Goal: Information Seeking & Learning: Learn about a topic

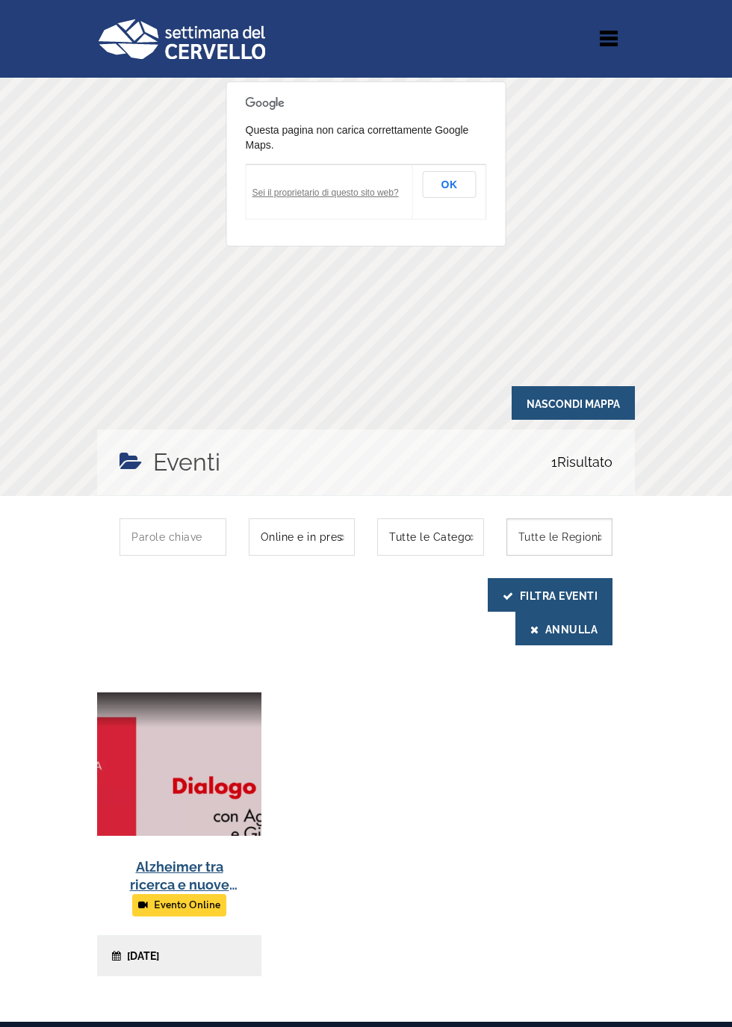
click at [587, 550] on select "Tutte le Regioni [GEOGRAPHIC_DATA]" at bounding box center [560, 537] width 107 height 37
click at [572, 634] on button "Annulla" at bounding box center [564, 629] width 97 height 34
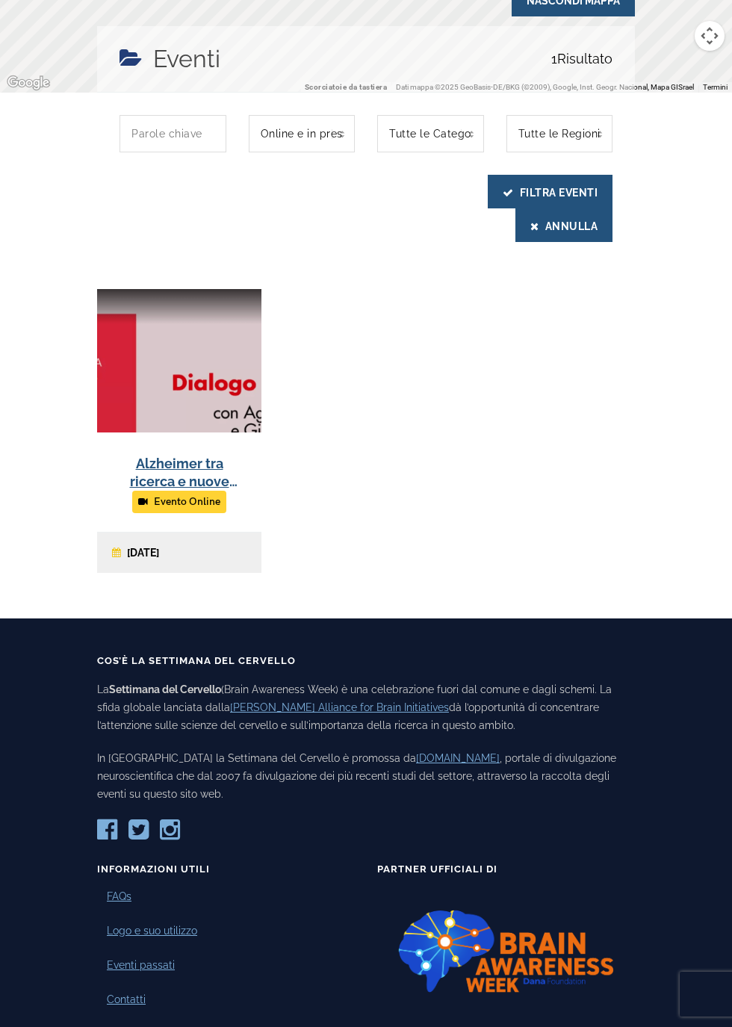
scroll to position [485, 0]
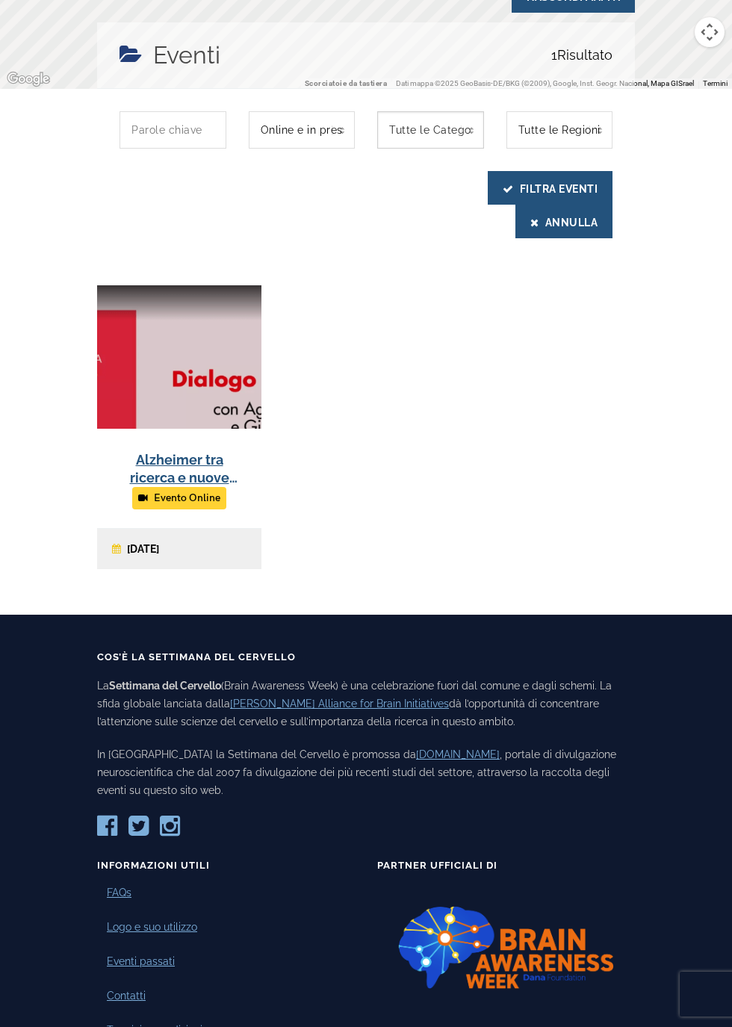
click at [430, 123] on select "Tutte le Categorie Intervista" at bounding box center [430, 129] width 107 height 37
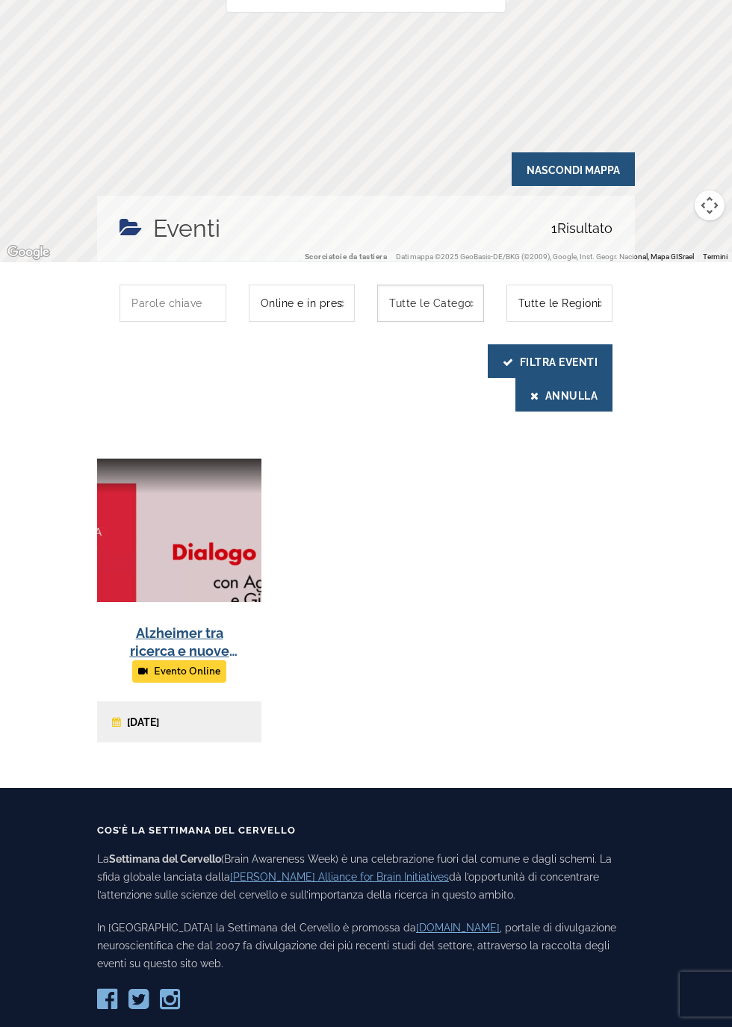
scroll to position [310, 0]
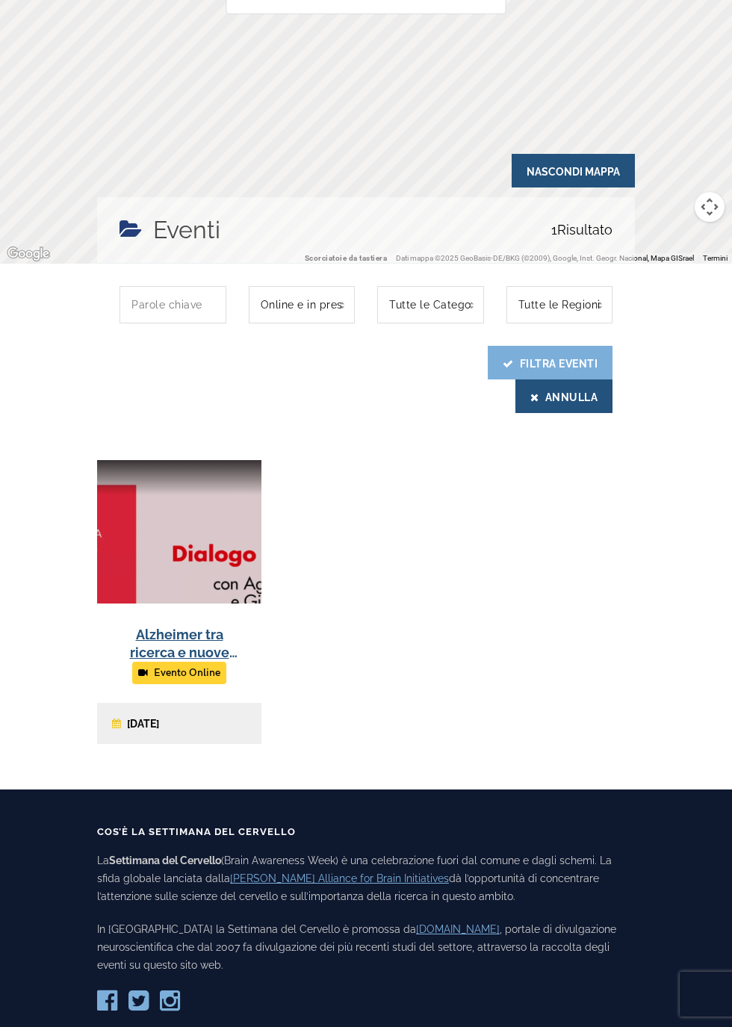
click at [507, 363] on icon "submit" at bounding box center [508, 364] width 11 height 10
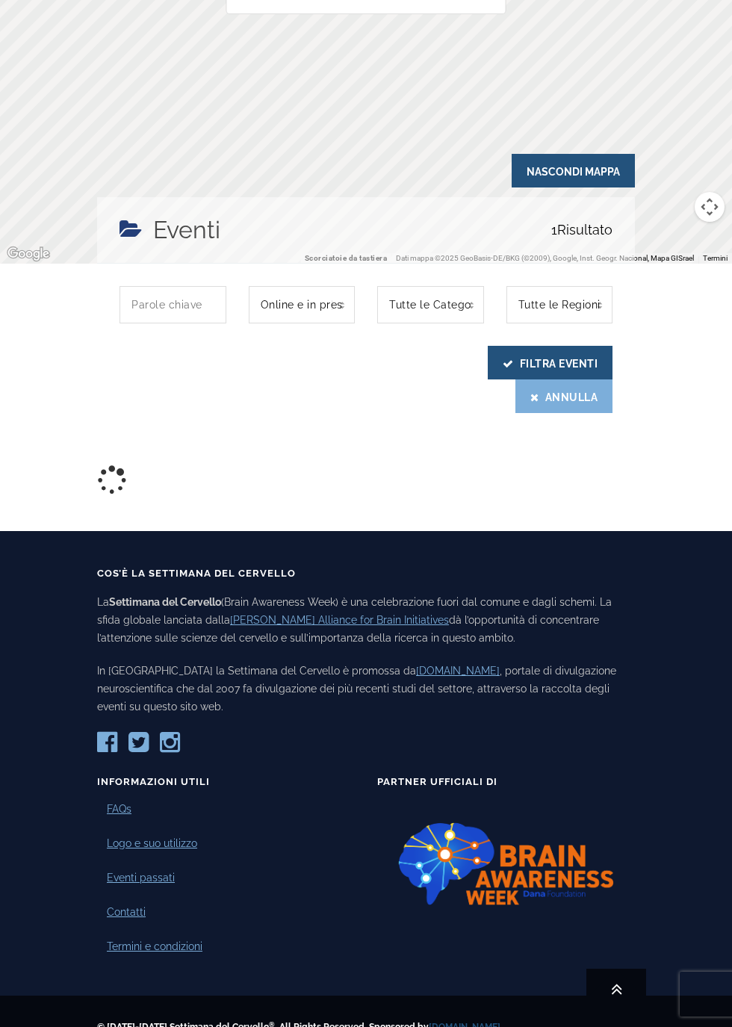
click at [551, 398] on button "Annulla" at bounding box center [564, 397] width 97 height 34
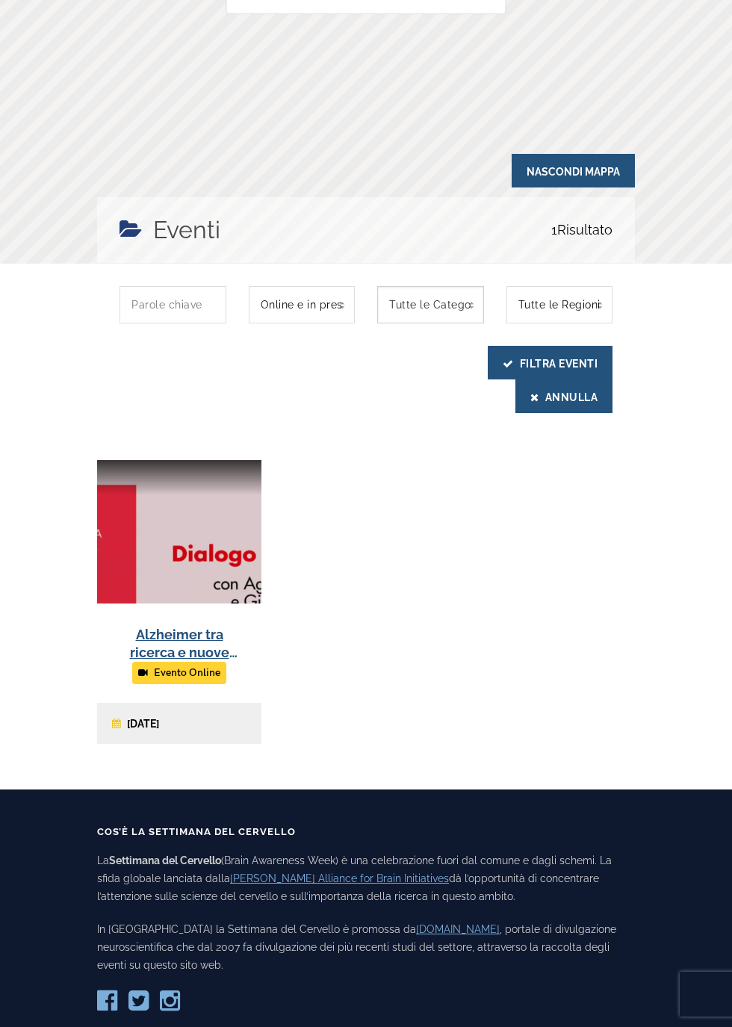
click at [431, 296] on select "Tutte le Categorie Intervista" at bounding box center [430, 304] width 107 height 37
click at [520, 384] on button "Annulla" at bounding box center [564, 397] width 97 height 34
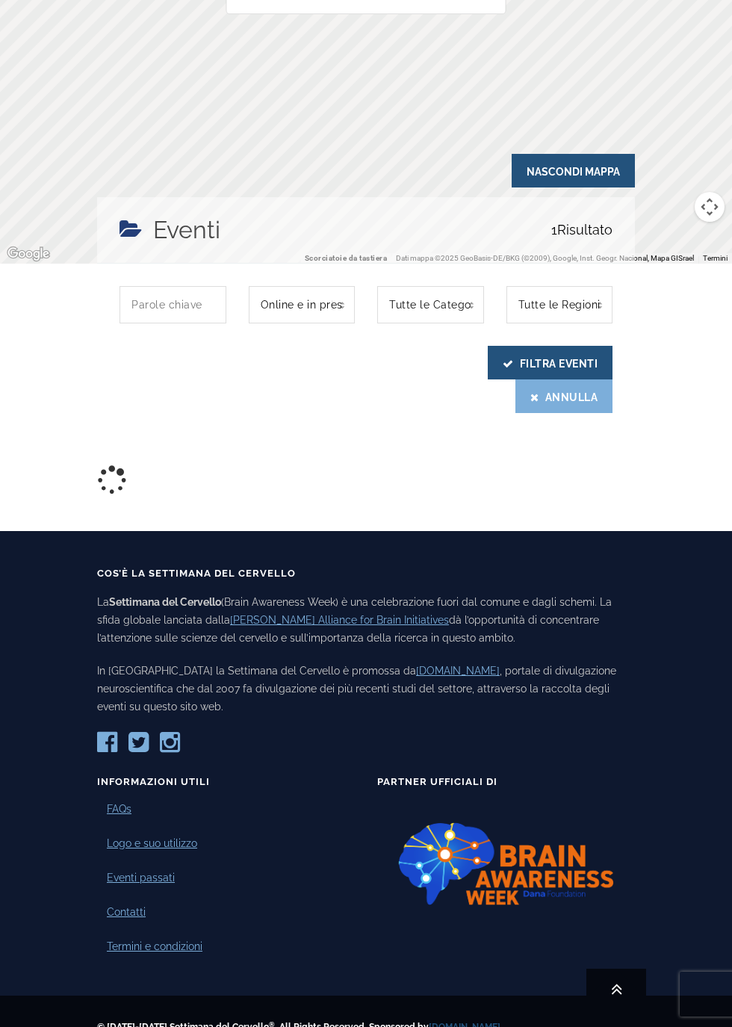
click at [530, 406] on button "Annulla" at bounding box center [564, 397] width 97 height 34
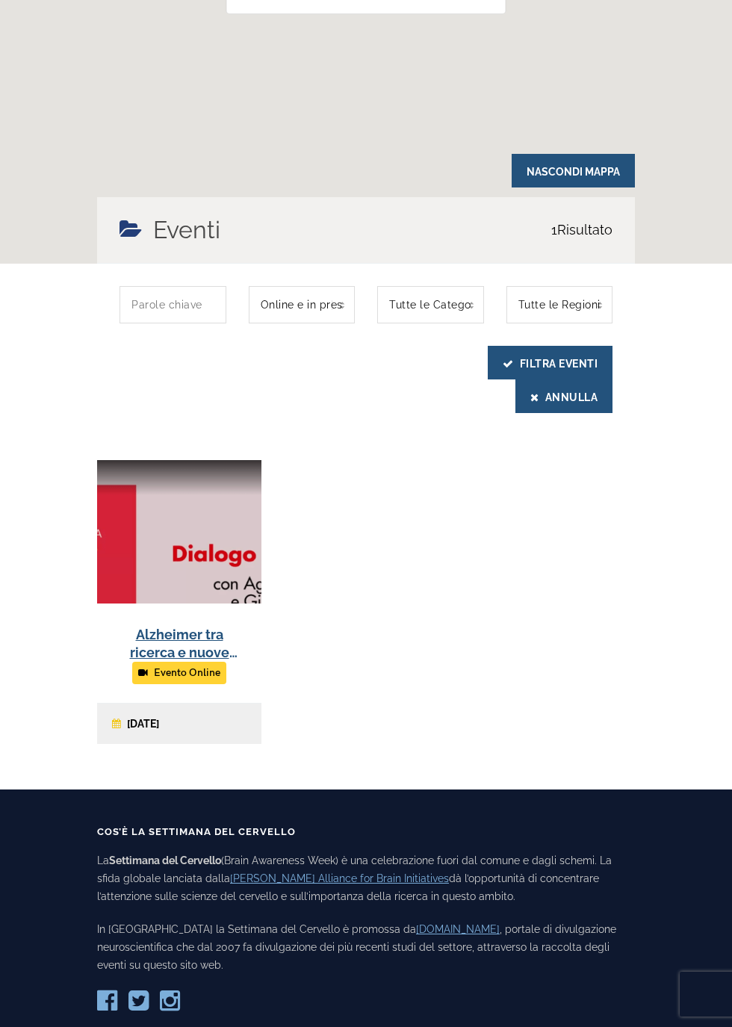
click at [636, 560] on div "Alzheimer tra ricerca e nuove speranze: Il percorso della ricerca sulla malatti…" at bounding box center [366, 613] width 560 height 307
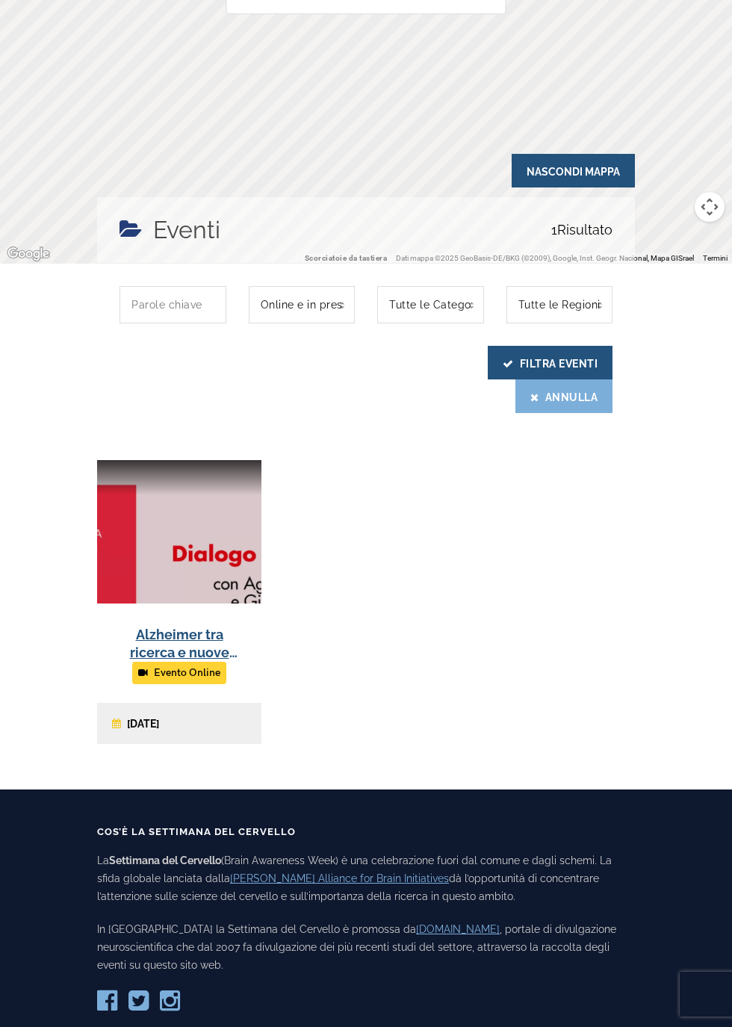
click at [525, 404] on button "Annulla" at bounding box center [564, 397] width 97 height 34
click at [409, 303] on select "Tutte le Categorie Intervista" at bounding box center [430, 304] width 107 height 37
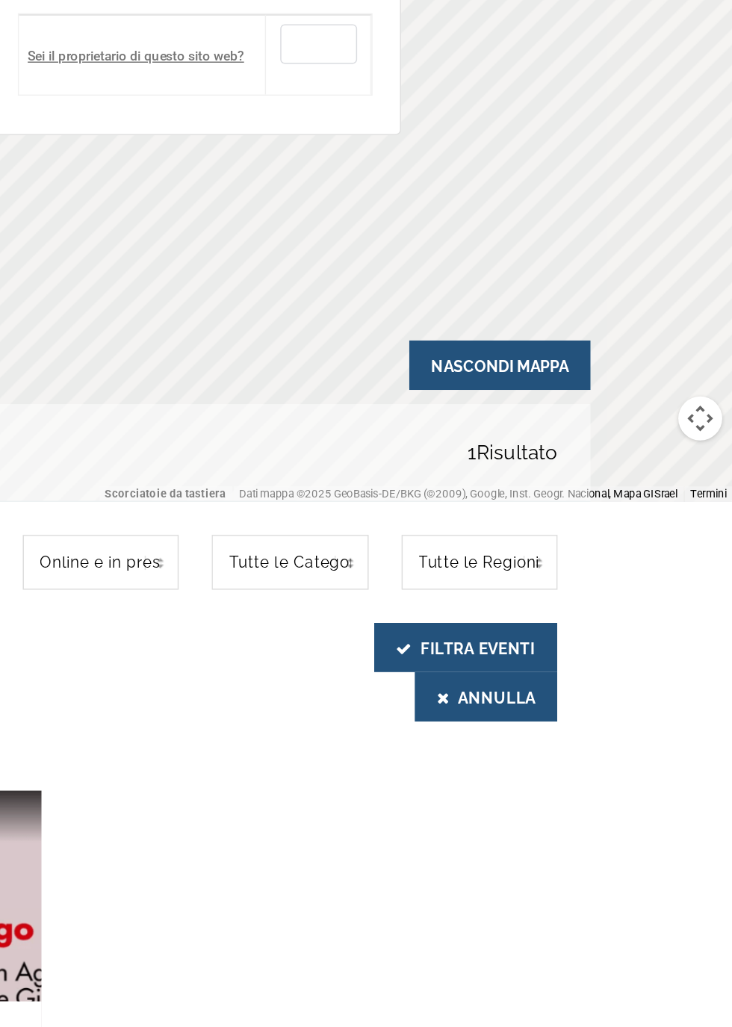
click at [449, 31] on button "OK" at bounding box center [450, 29] width 52 height 27
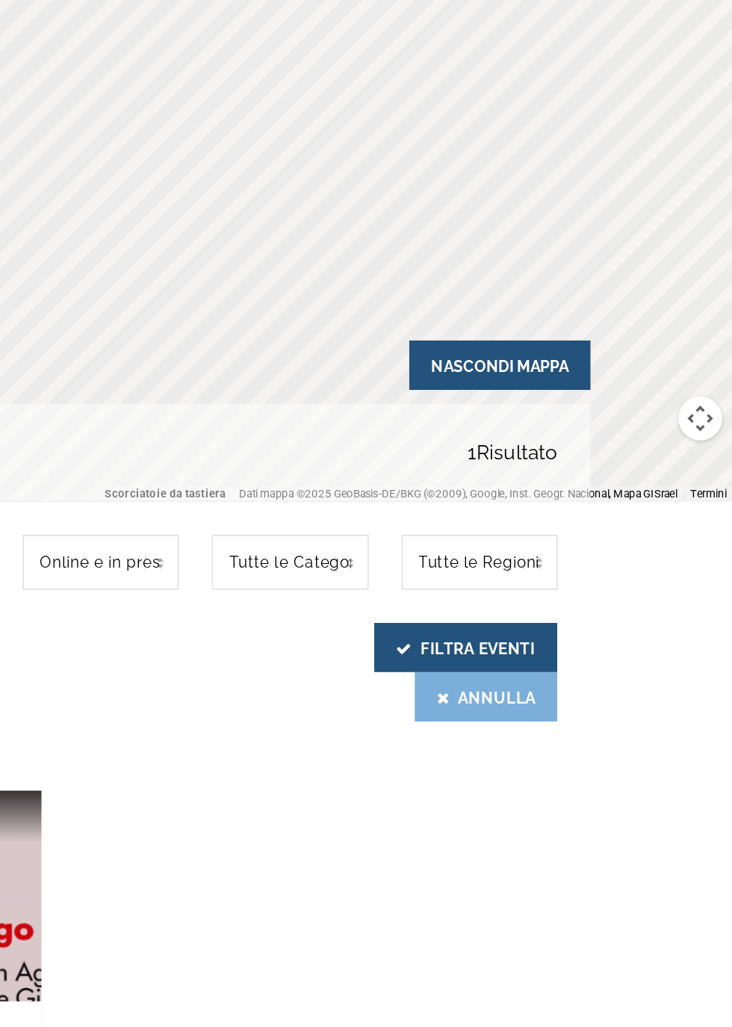
click at [547, 476] on button "Annulla" at bounding box center [564, 474] width 97 height 34
